Goal: Information Seeking & Learning: Understand process/instructions

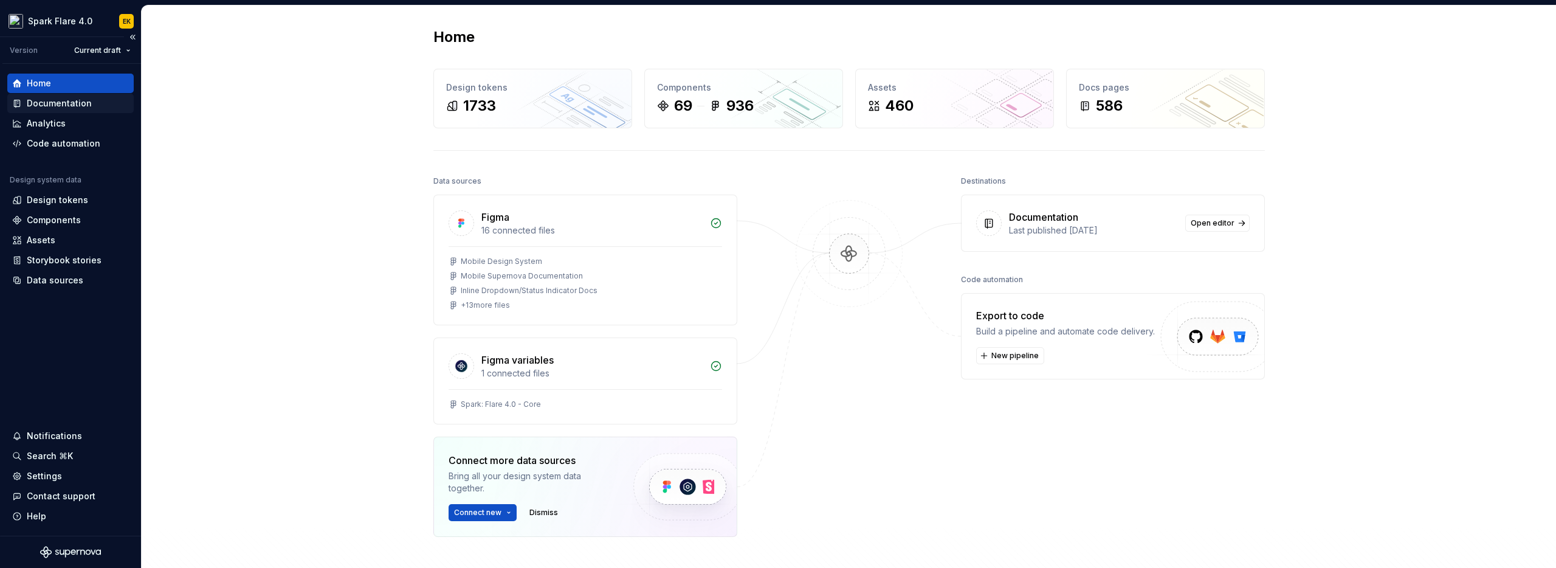
click at [92, 100] on div "Documentation" at bounding box center [70, 103] width 117 height 12
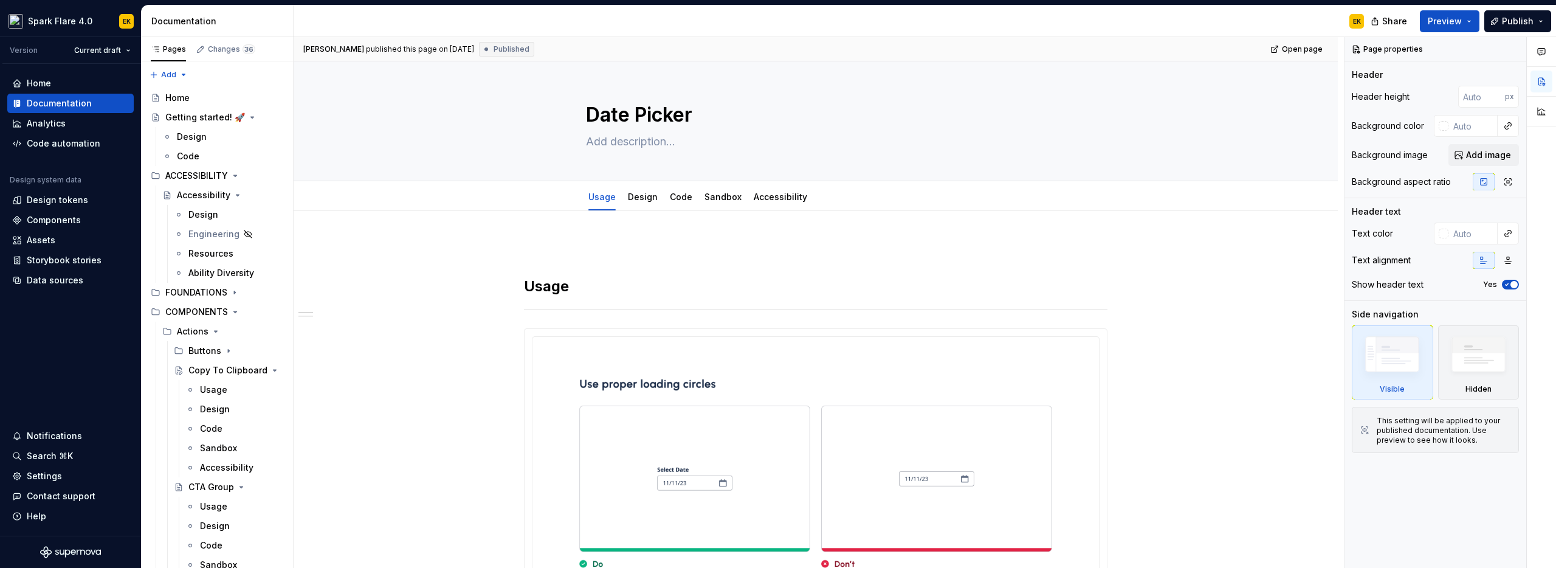
type textarea "*"
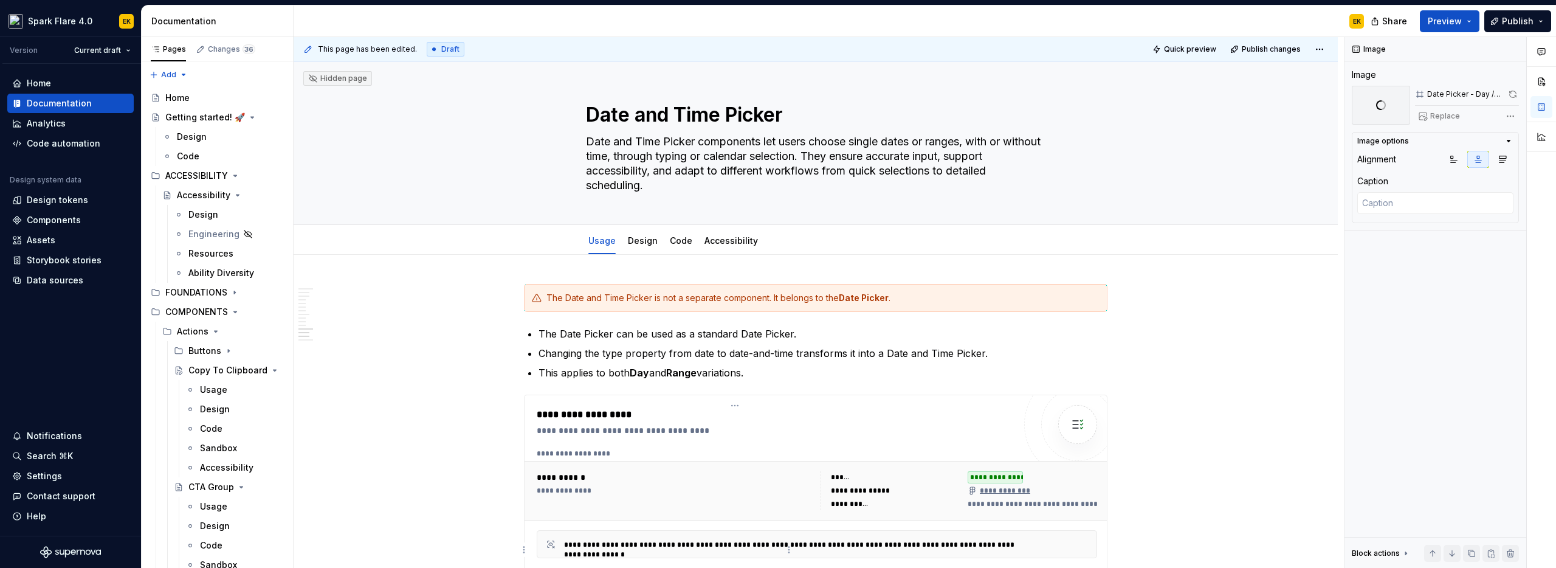
scroll to position [3286, 0]
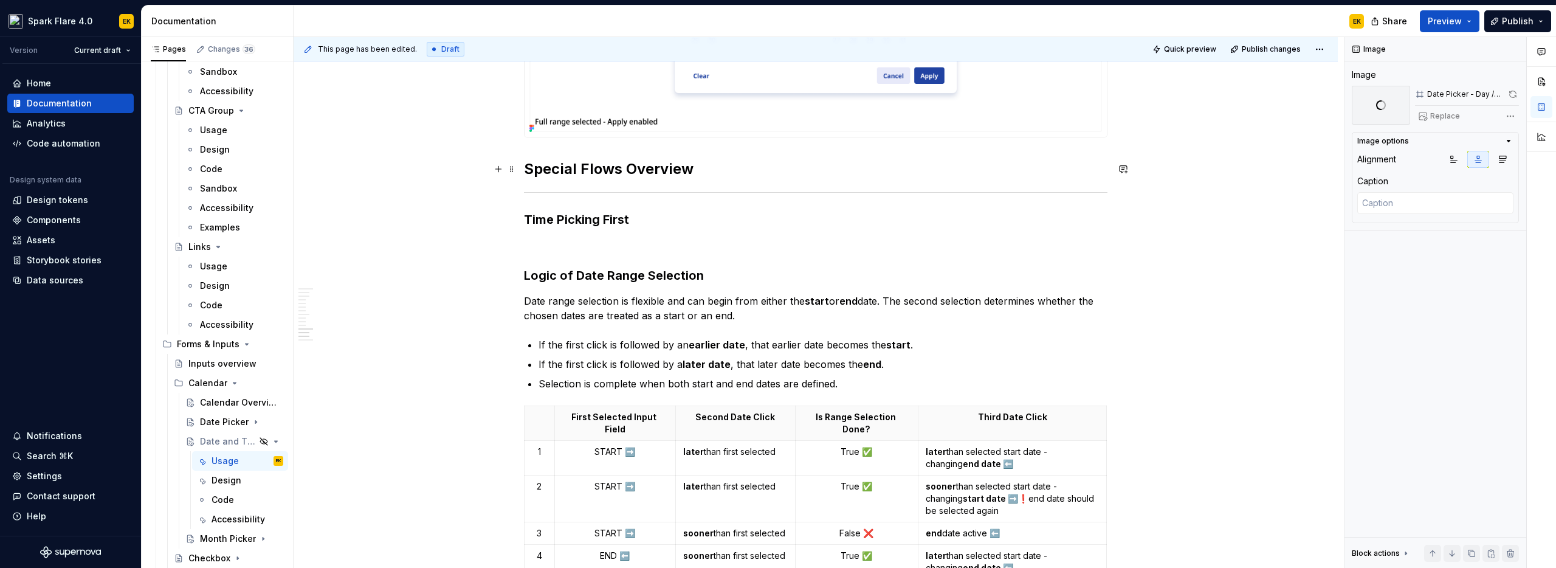
type textarea "*"
click at [556, 166] on strong "Special Flows Overview" at bounding box center [609, 169] width 170 height 18
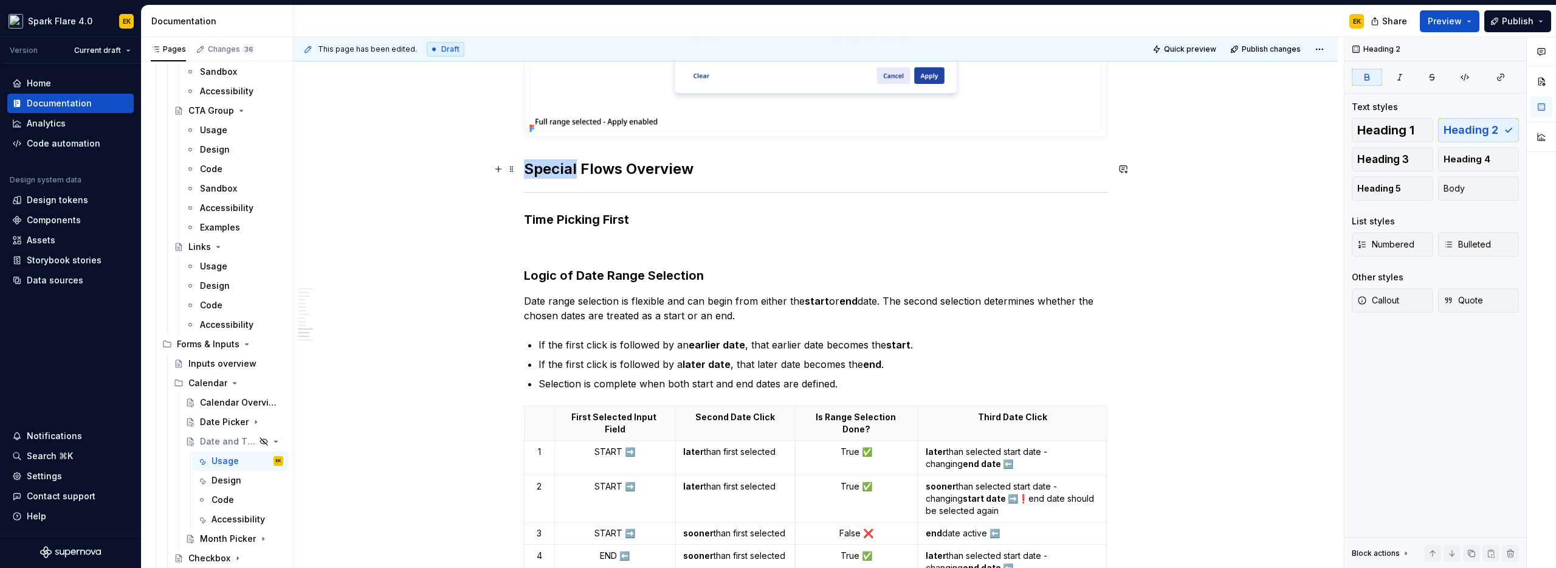
click at [556, 166] on strong "Special Flows Overview" at bounding box center [609, 169] width 170 height 18
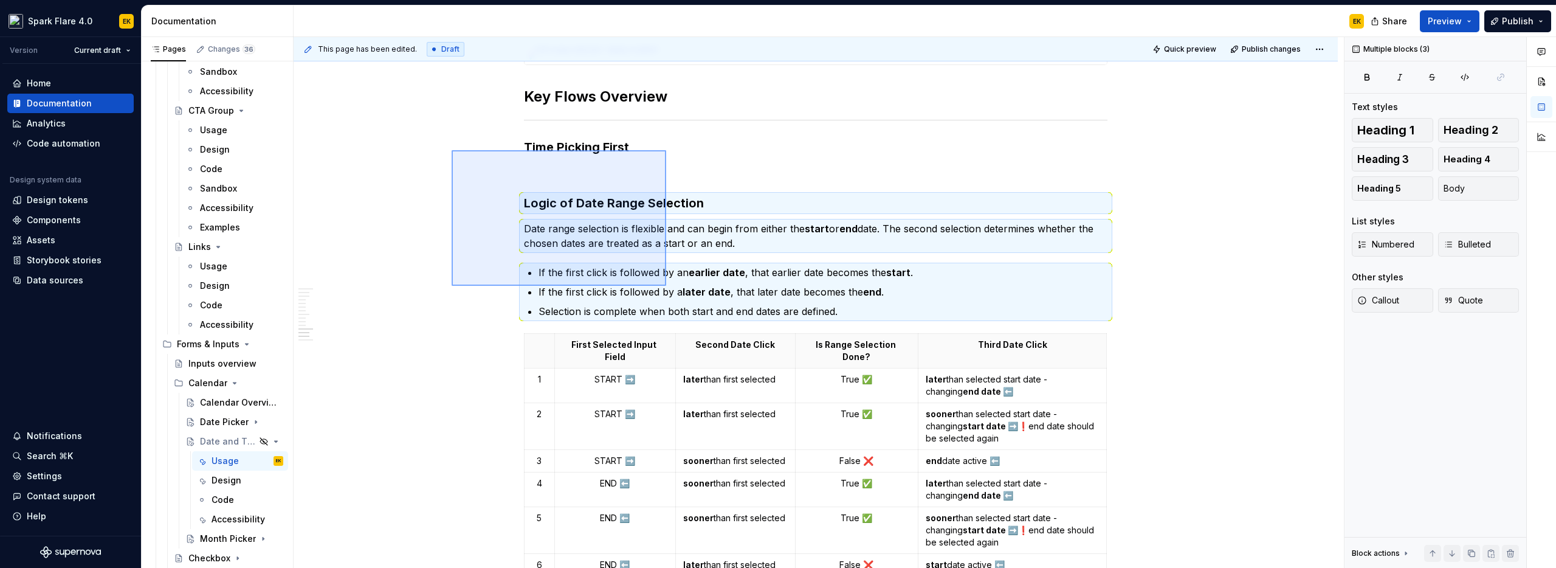
scroll to position [3449, 0]
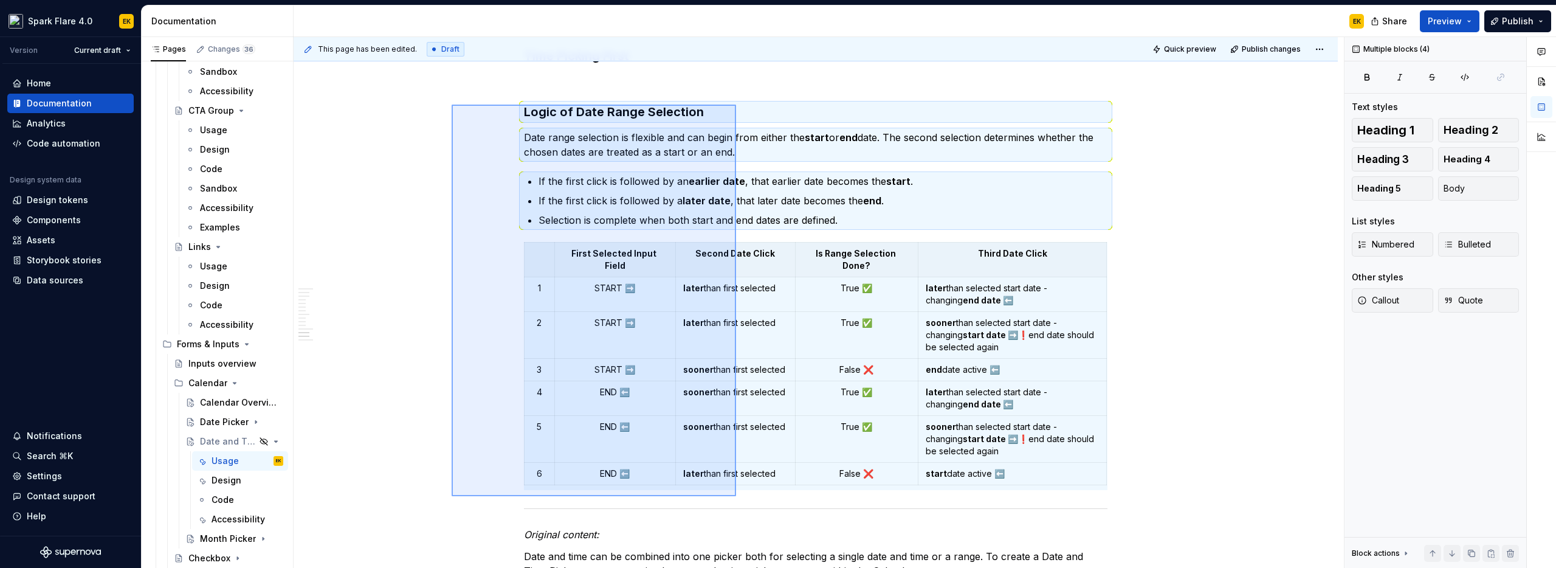
drag, startPoint x: 573, startPoint y: 237, endPoint x: 736, endPoint y: 496, distance: 306.0
click at [736, 496] on div "**********" at bounding box center [819, 302] width 1051 height 531
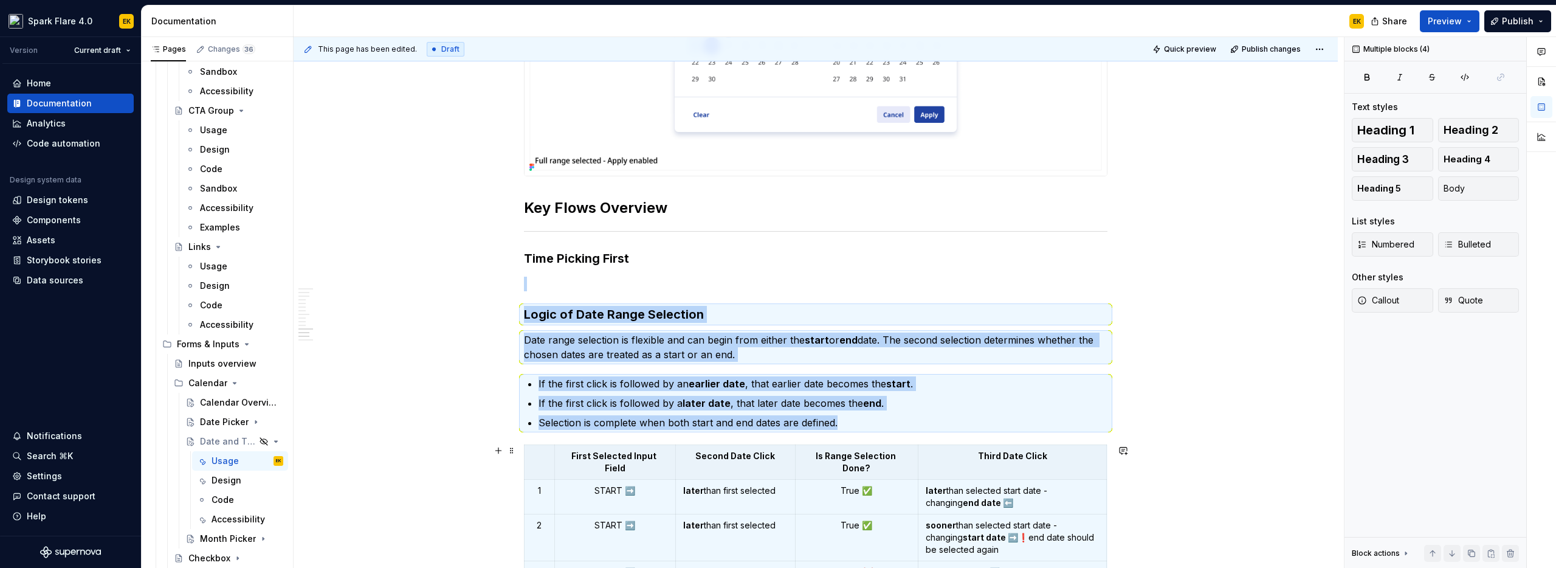
scroll to position [3241, 0]
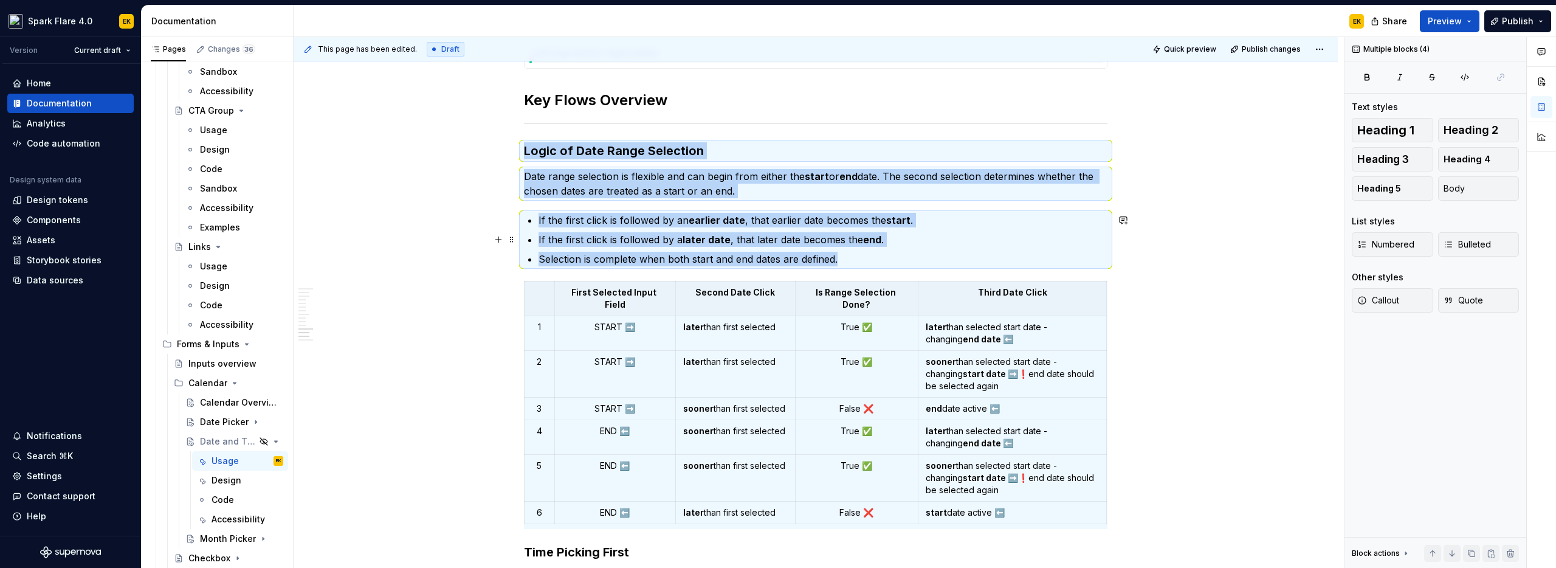
click at [740, 232] on p "If the first click is followed by a later date , that later date becomes the en…" at bounding box center [823, 239] width 569 height 15
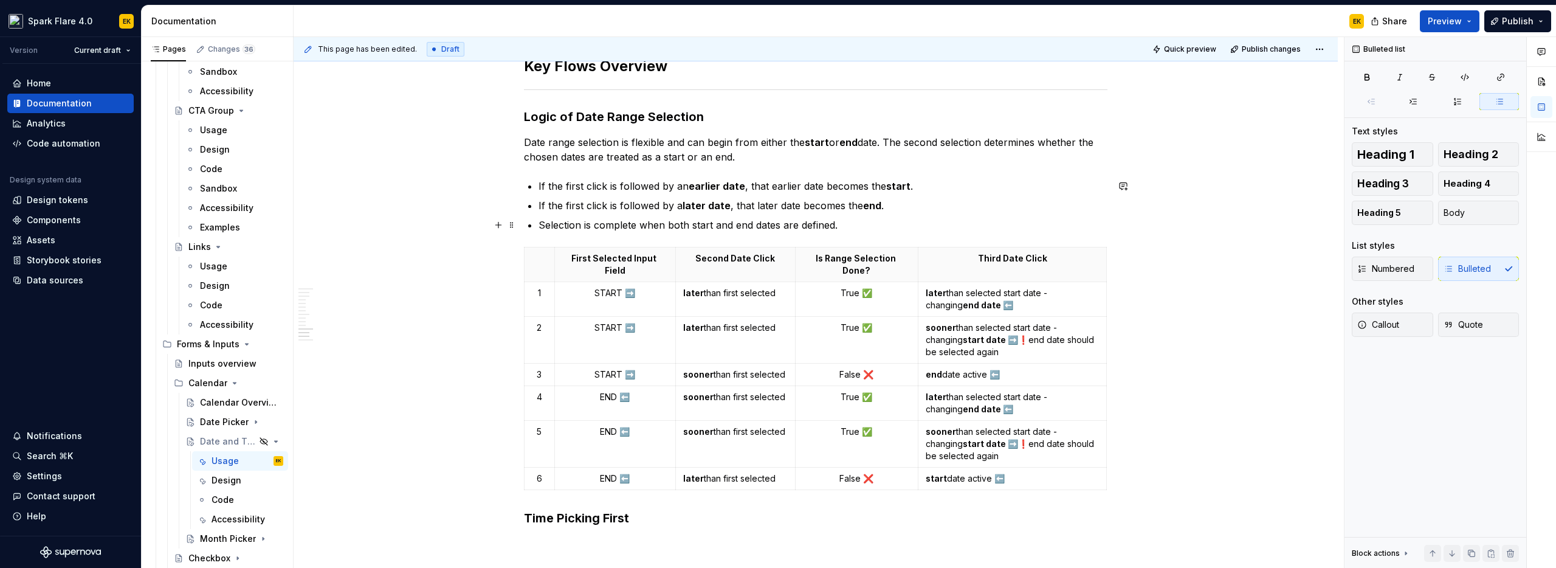
scroll to position [3568, 0]
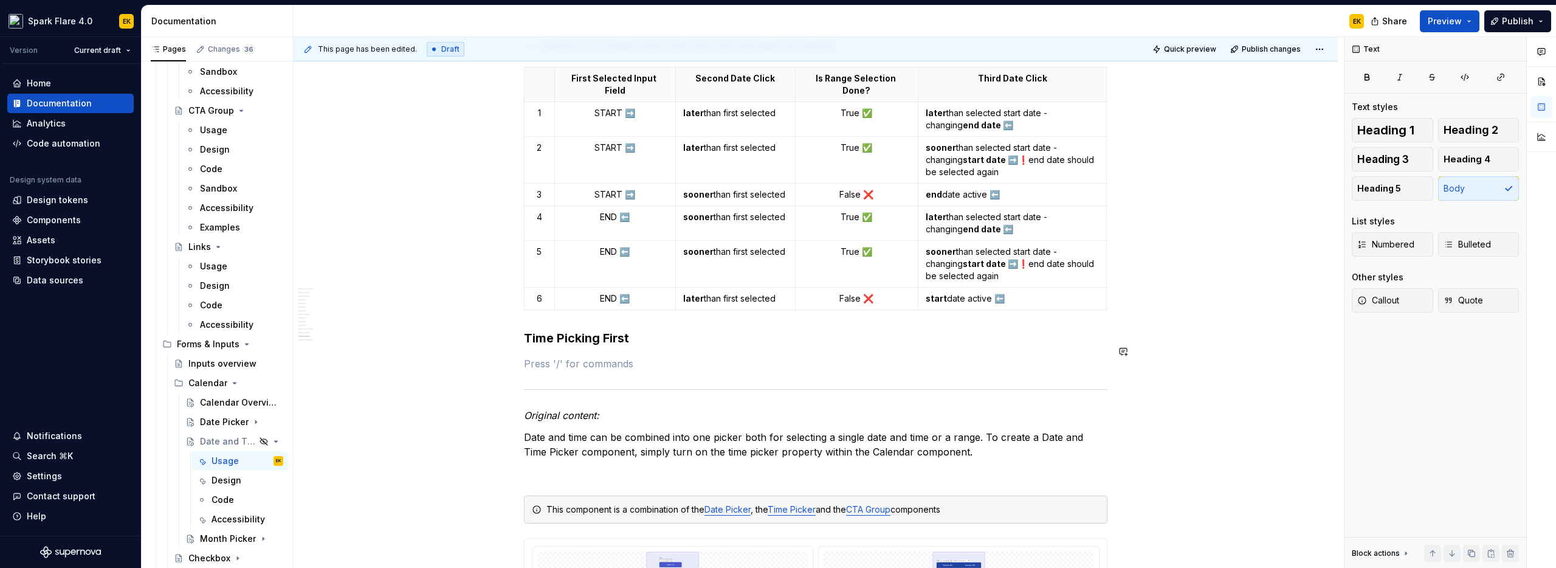
type textarea "*"
